Goal: Task Accomplishment & Management: Manage account settings

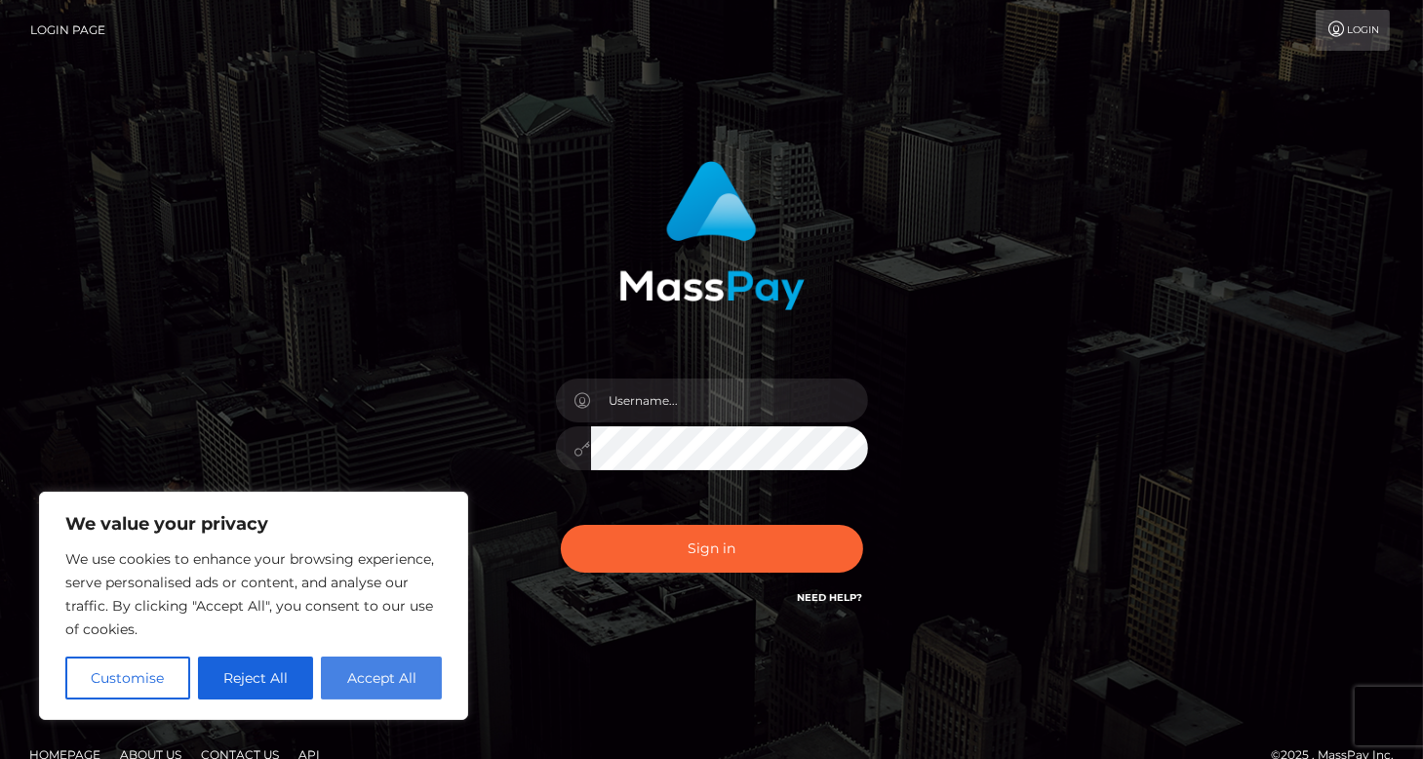
click at [345, 672] on button "Accept All" at bounding box center [381, 677] width 121 height 43
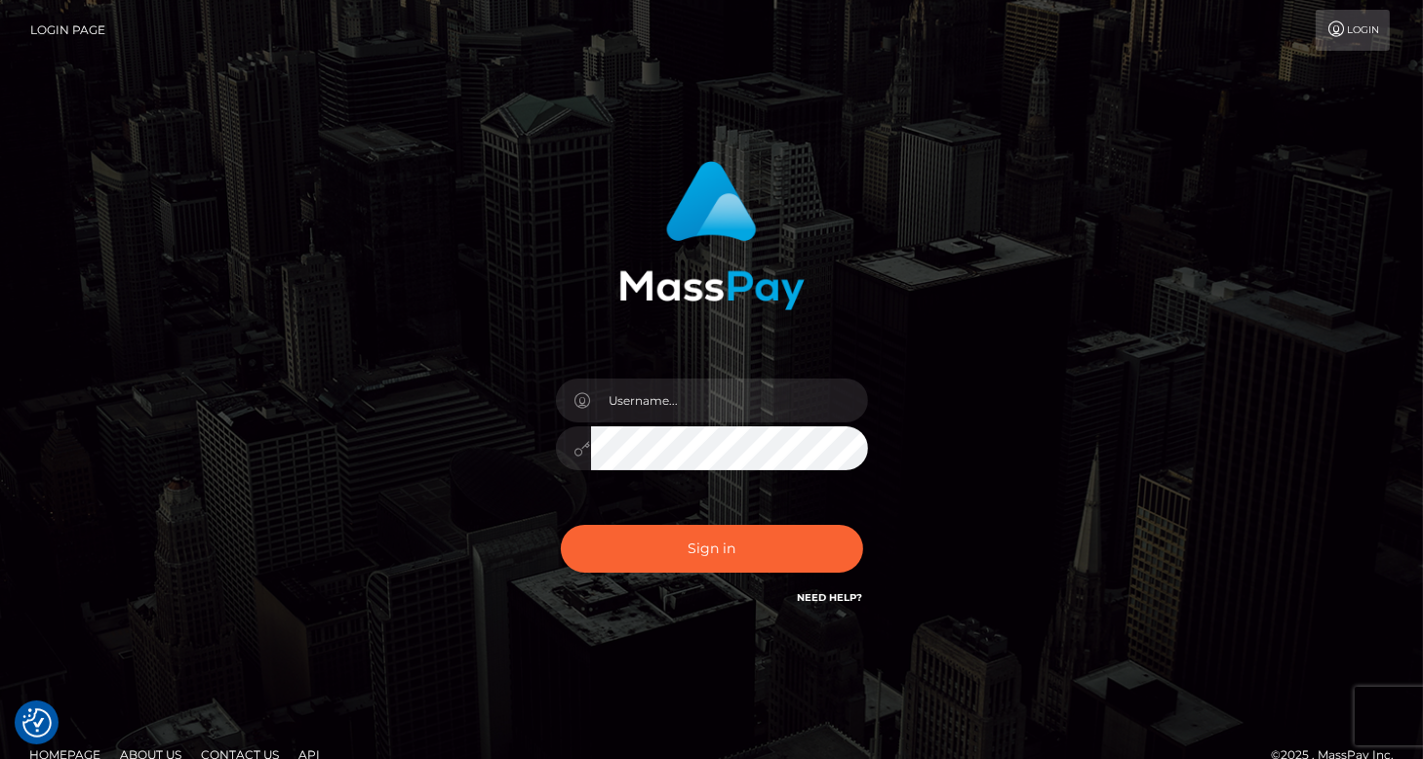
checkbox input "true"
click at [1362, 32] on link "Login" at bounding box center [1353, 30] width 74 height 41
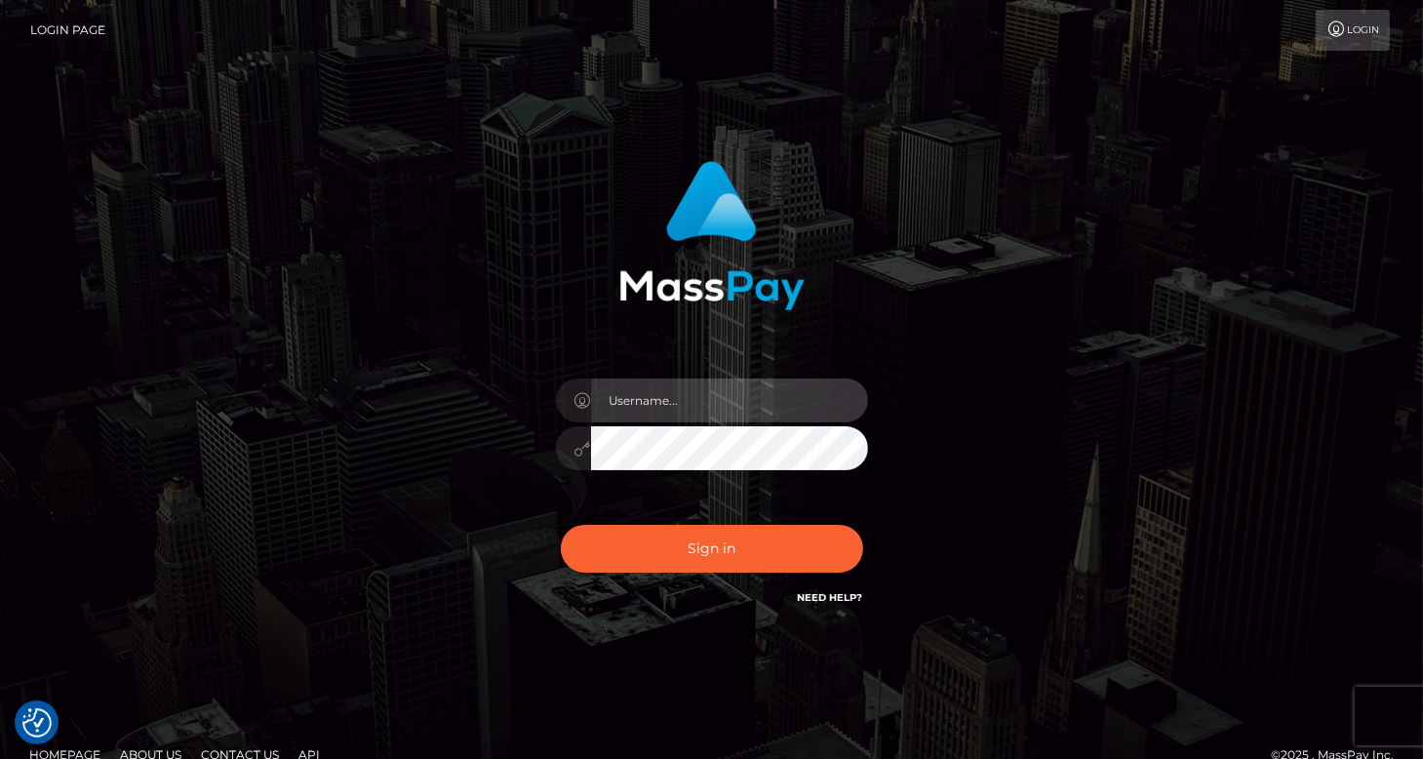
click at [711, 407] on input "text" at bounding box center [729, 400] width 277 height 44
type input "eloisa.austinegreen@gmail.com"
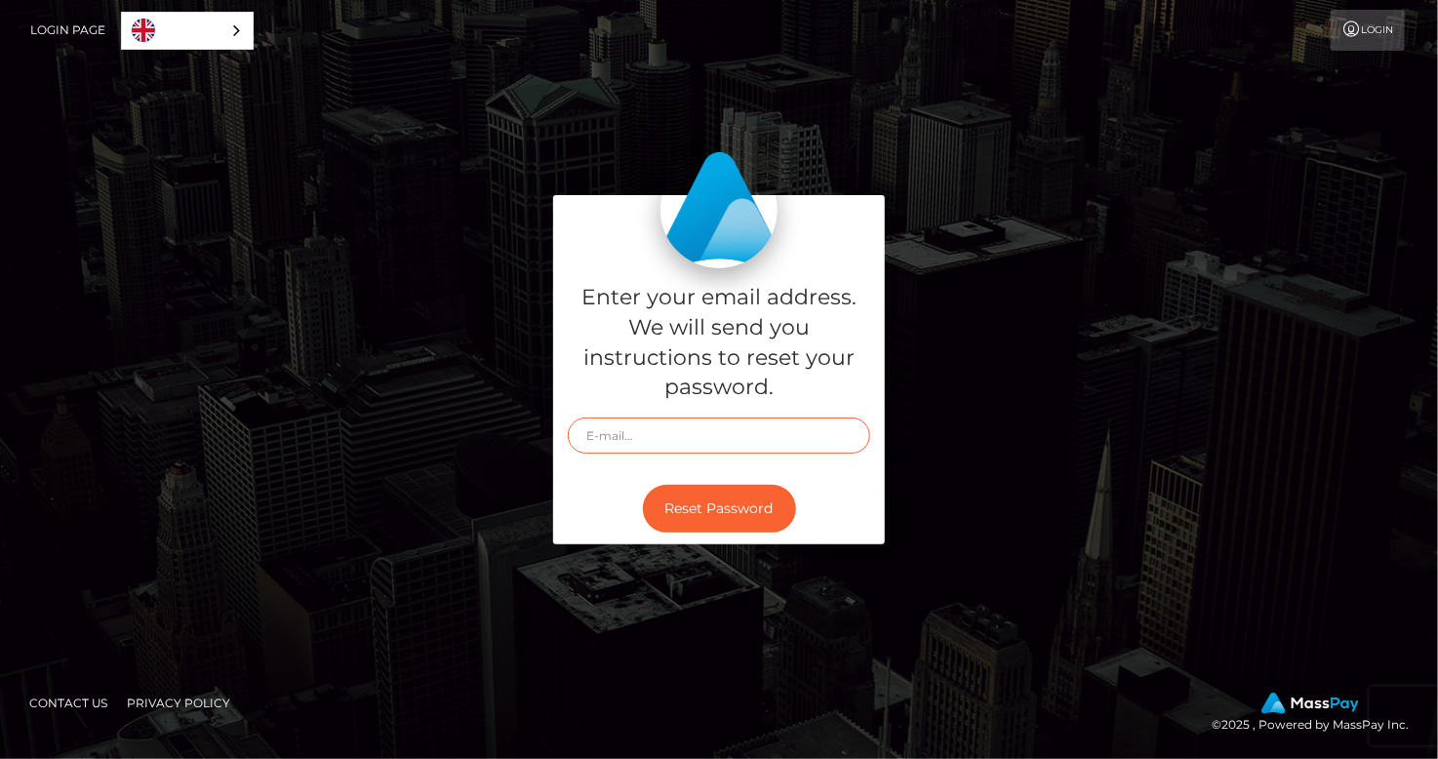
click at [603, 439] on input "text" at bounding box center [719, 435] width 302 height 36
type input "e"
paste input "[PERSON_NAME][EMAIL_ADDRESS][DOMAIN_NAME]"
type input "[PERSON_NAME][EMAIL_ADDRESS][DOMAIN_NAME]"
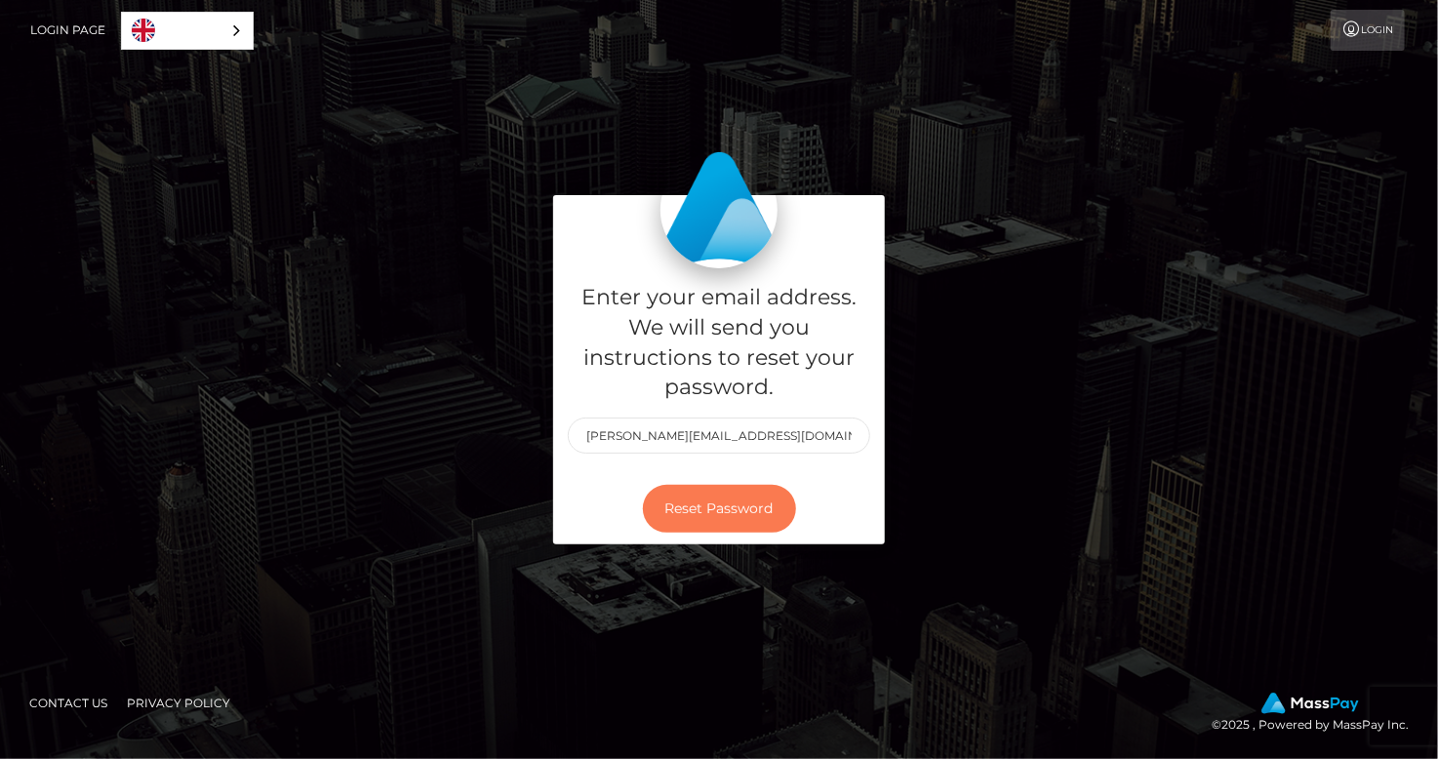
click at [687, 504] on button "Reset Password" at bounding box center [719, 509] width 153 height 48
click at [68, 31] on link "Login Page" at bounding box center [67, 30] width 75 height 41
click at [1357, 24] on icon at bounding box center [1351, 29] width 20 height 16
